Goal: Find specific fact: Find contact information

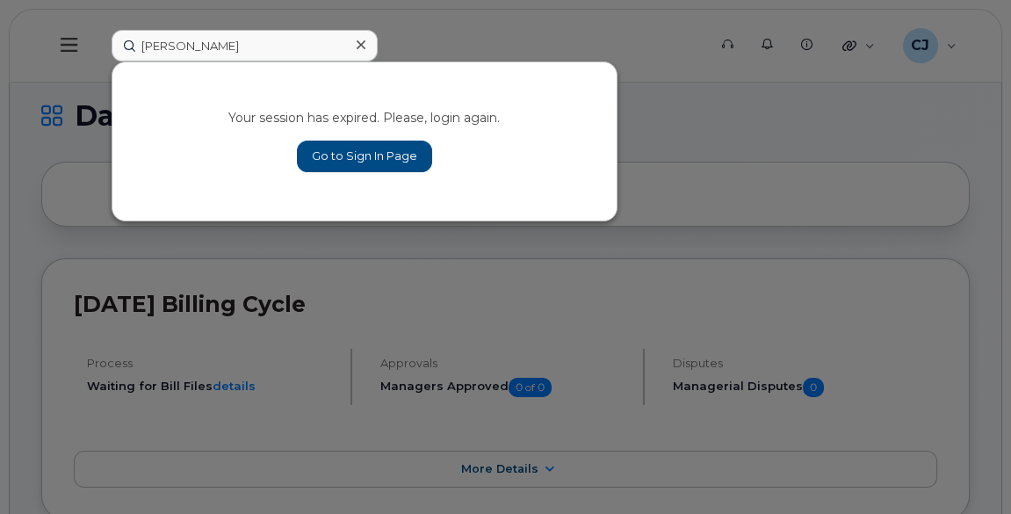
type input "[PERSON_NAME]"
click at [337, 162] on link "Go to Sign In Page" at bounding box center [364, 156] width 135 height 32
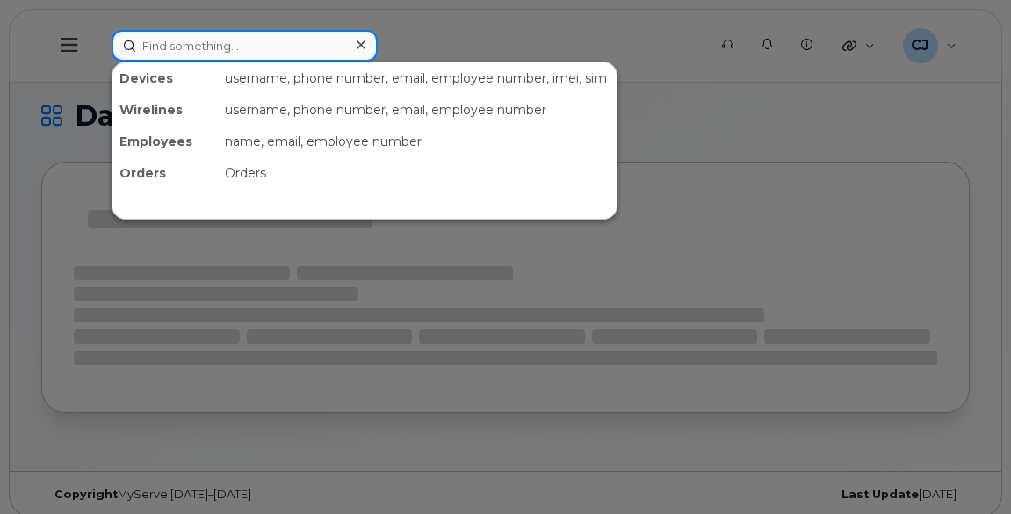
click at [249, 36] on input at bounding box center [245, 46] width 266 height 32
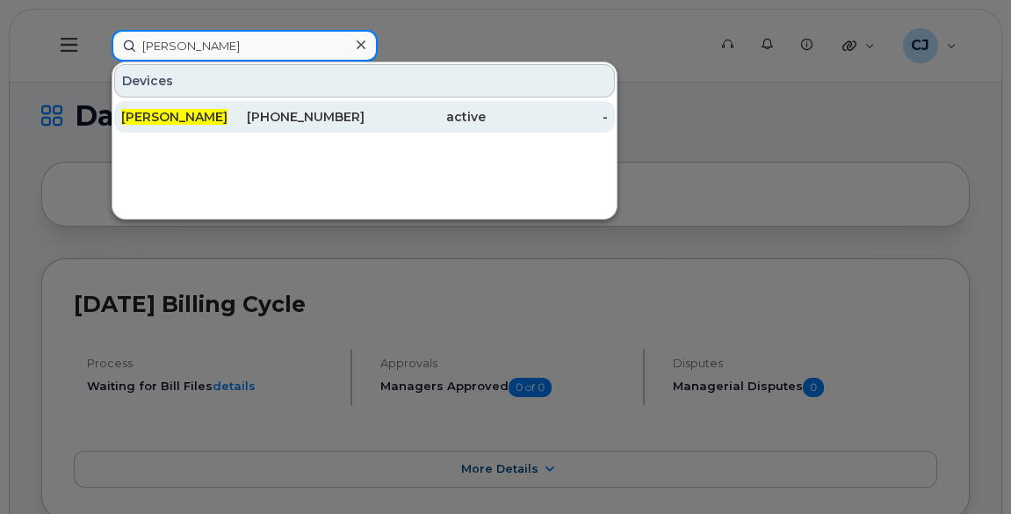
type input "[PERSON_NAME]"
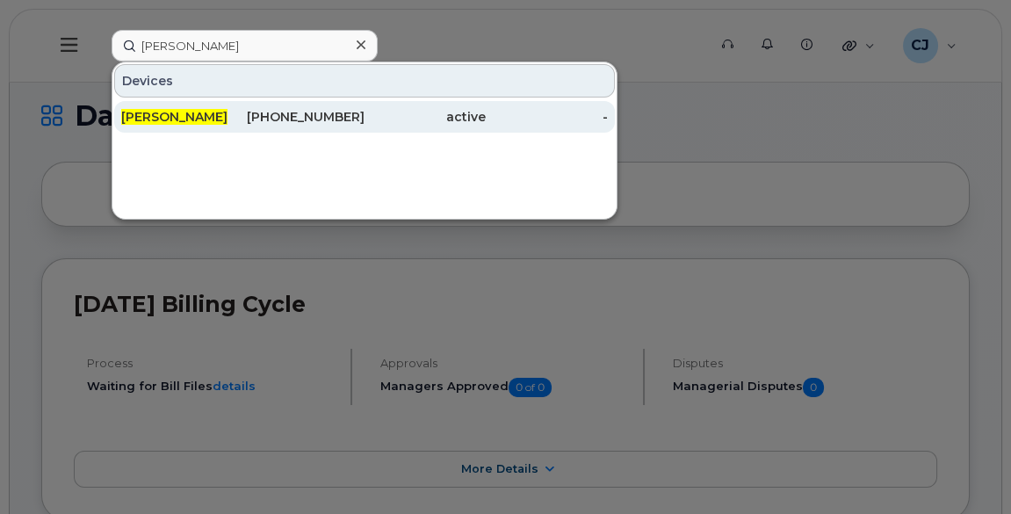
click at [255, 113] on div "[PHONE_NUMBER]" at bounding box center [302, 117] width 121 height 18
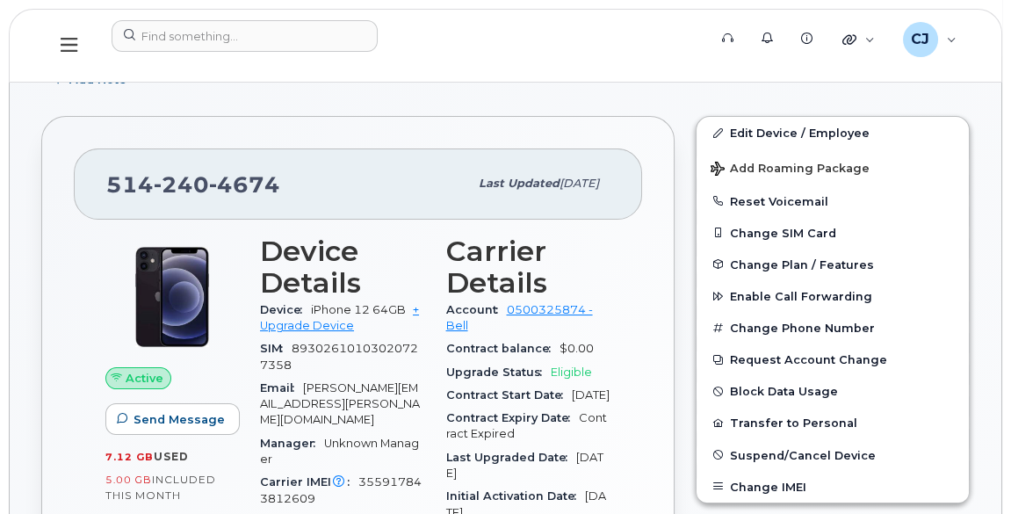
scroll to position [298, 0]
